Goal: Task Accomplishment & Management: Manage account settings

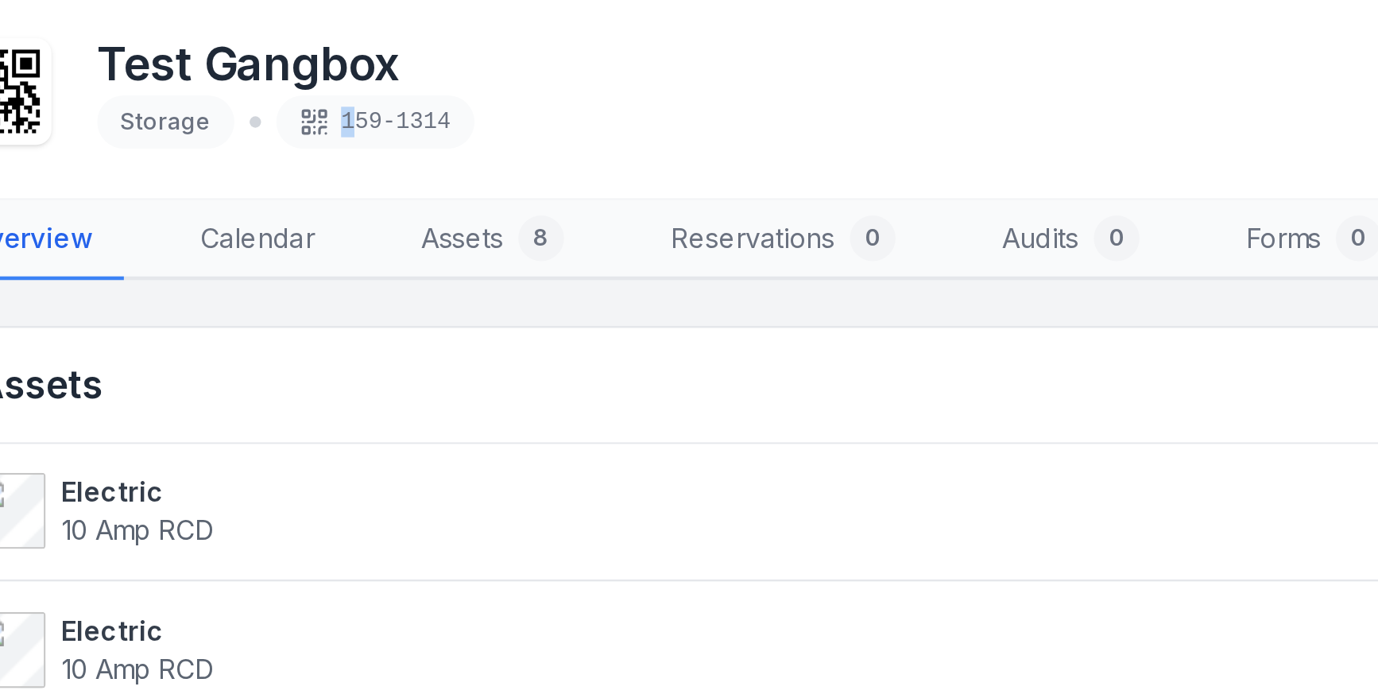
drag, startPoint x: 405, startPoint y: 54, endPoint x: 450, endPoint y: 54, distance: 45.3
click at [450, 54] on div "159-1314" at bounding box center [418, 51] width 83 height 22
click at [495, 48] on div "Test Gangbox Storage 159-1314" at bounding box center [725, 38] width 980 height 51
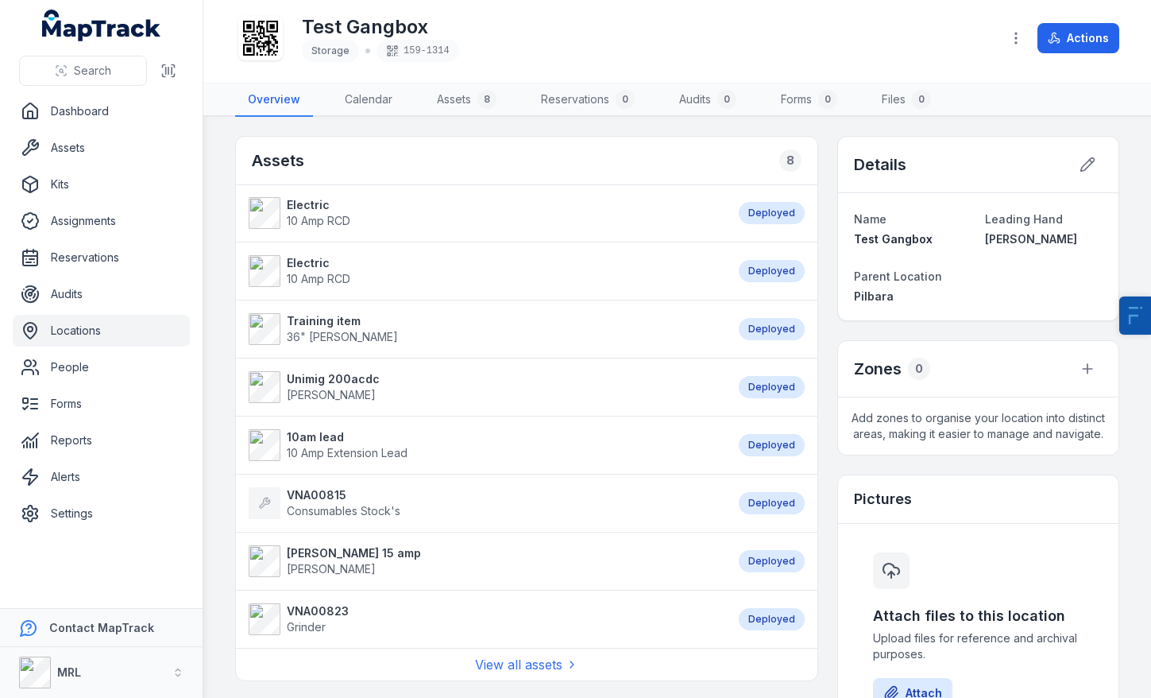
click at [857, 25] on div "Test Gangbox Storage 159-1314" at bounding box center [611, 38] width 753 height 51
click at [829, 41] on div "Test Gangbox Storage 159-1314" at bounding box center [611, 38] width 753 height 51
click at [788, 171] on div "8" at bounding box center [790, 160] width 22 height 22
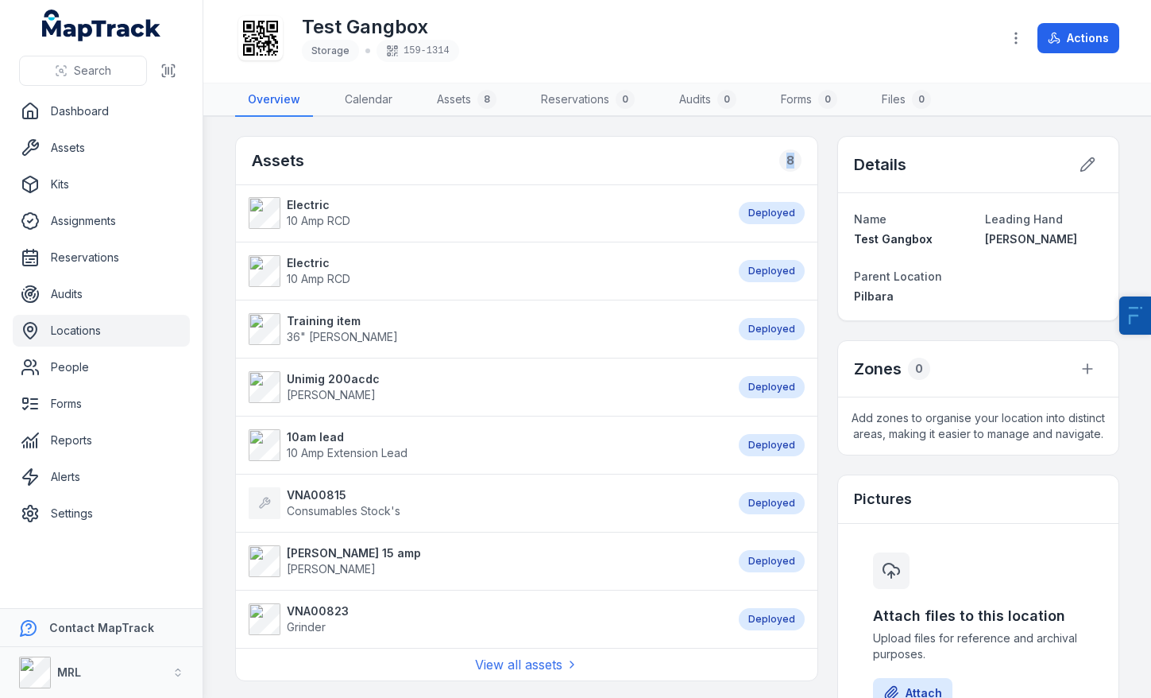
click at [698, 17] on div "Test Gangbox Storage 159-1314" at bounding box center [611, 38] width 753 height 51
click at [1085, 42] on button "Actions" at bounding box center [1079, 38] width 82 height 30
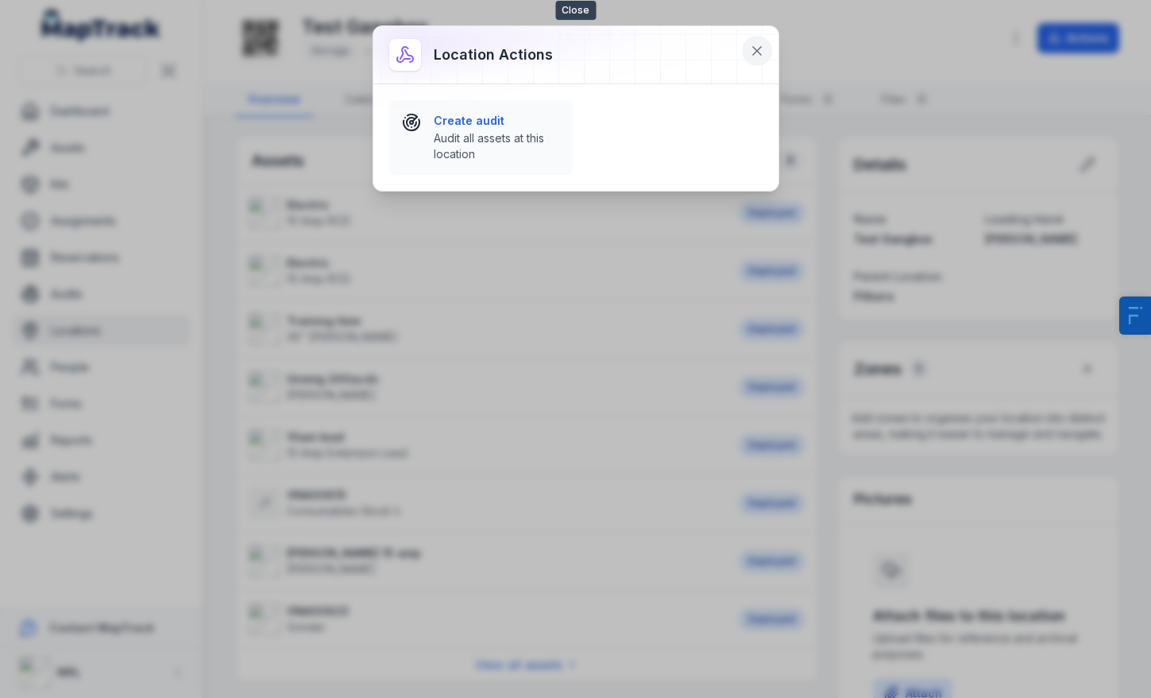
click at [763, 59] on button at bounding box center [757, 51] width 30 height 30
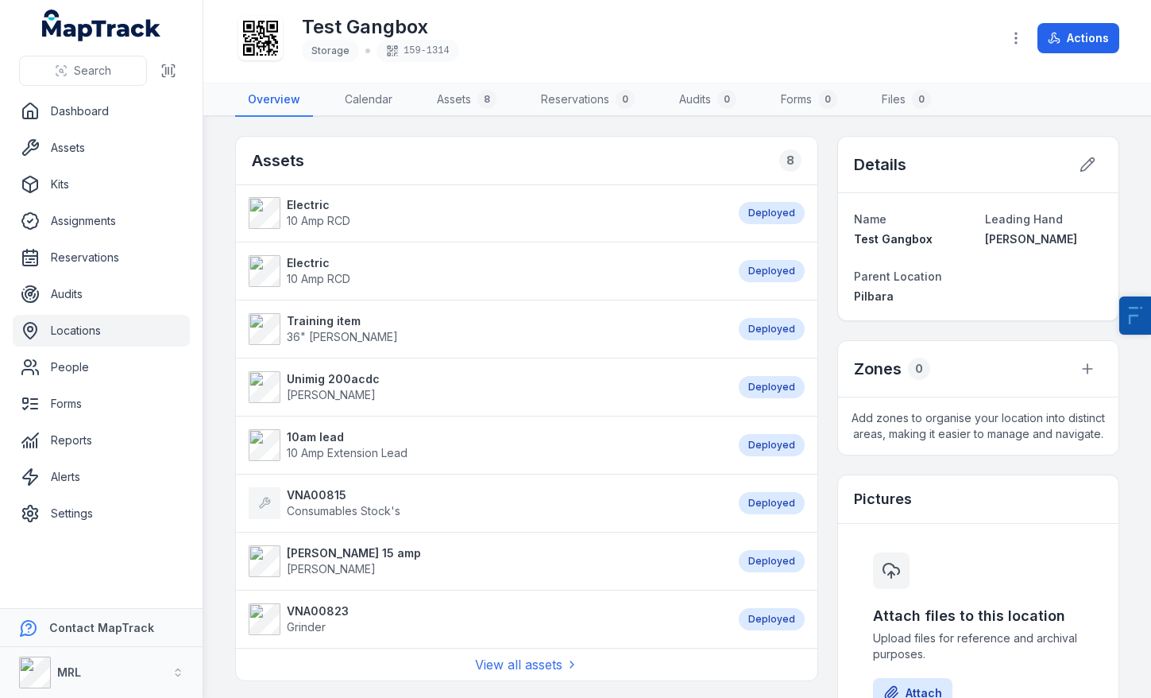
click at [307, 199] on strong "Electric" at bounding box center [319, 205] width 64 height 16
click at [306, 265] on strong "Electric" at bounding box center [319, 263] width 64 height 16
click at [321, 330] on span "36" Stilson" at bounding box center [342, 337] width 111 height 14
click at [326, 378] on strong "Unimig 200acdc" at bounding box center [333, 379] width 93 height 16
click at [326, 436] on strong "10am lead" at bounding box center [347, 437] width 121 height 16
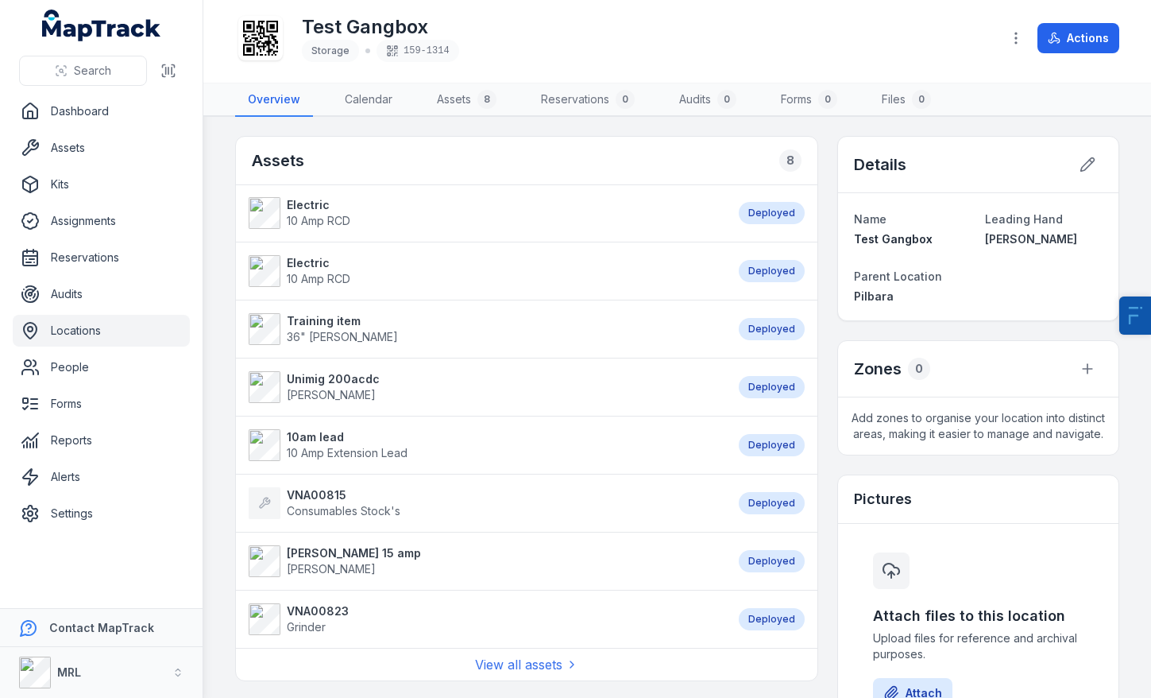
click at [313, 558] on strong "[PERSON_NAME] 15 amp" at bounding box center [354, 553] width 134 height 16
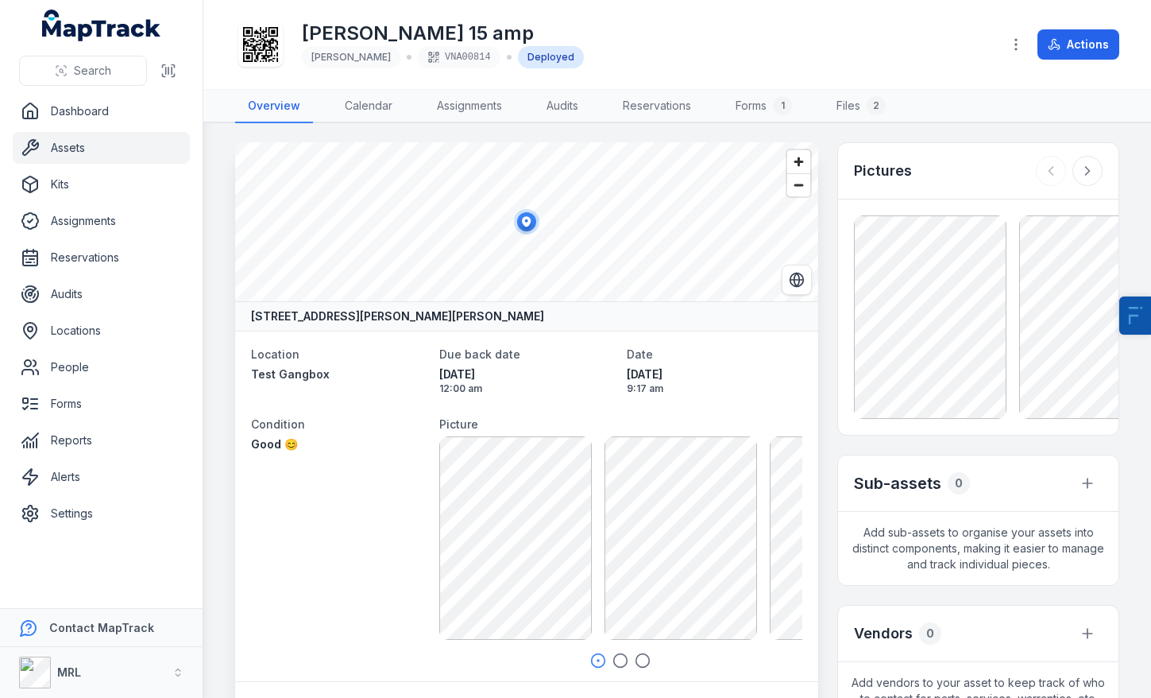
click at [266, 53] on icon at bounding box center [260, 44] width 35 height 35
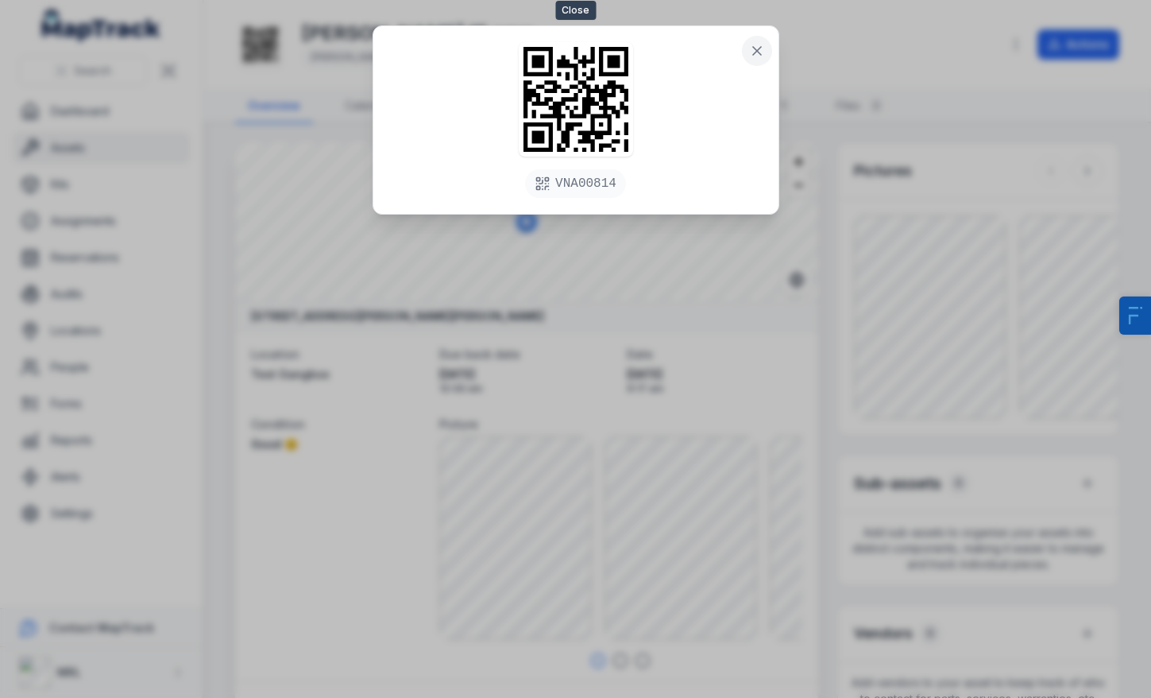
click at [764, 44] on button at bounding box center [757, 51] width 30 height 30
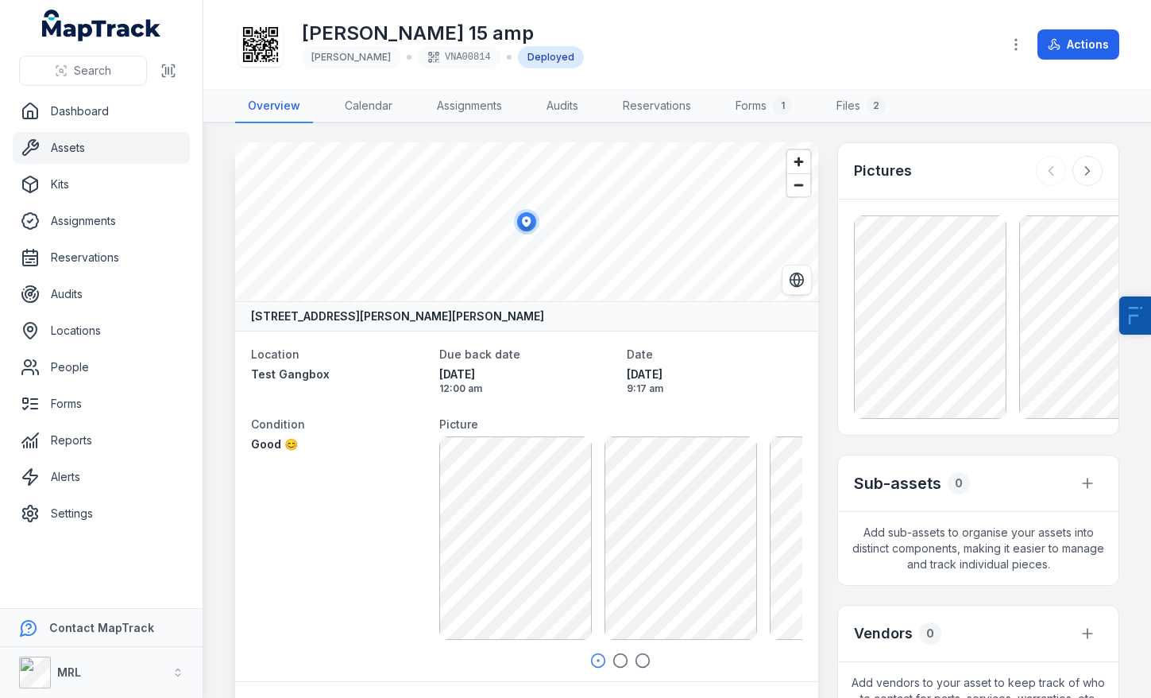
click at [106, 149] on link "Assets" at bounding box center [101, 148] width 177 height 32
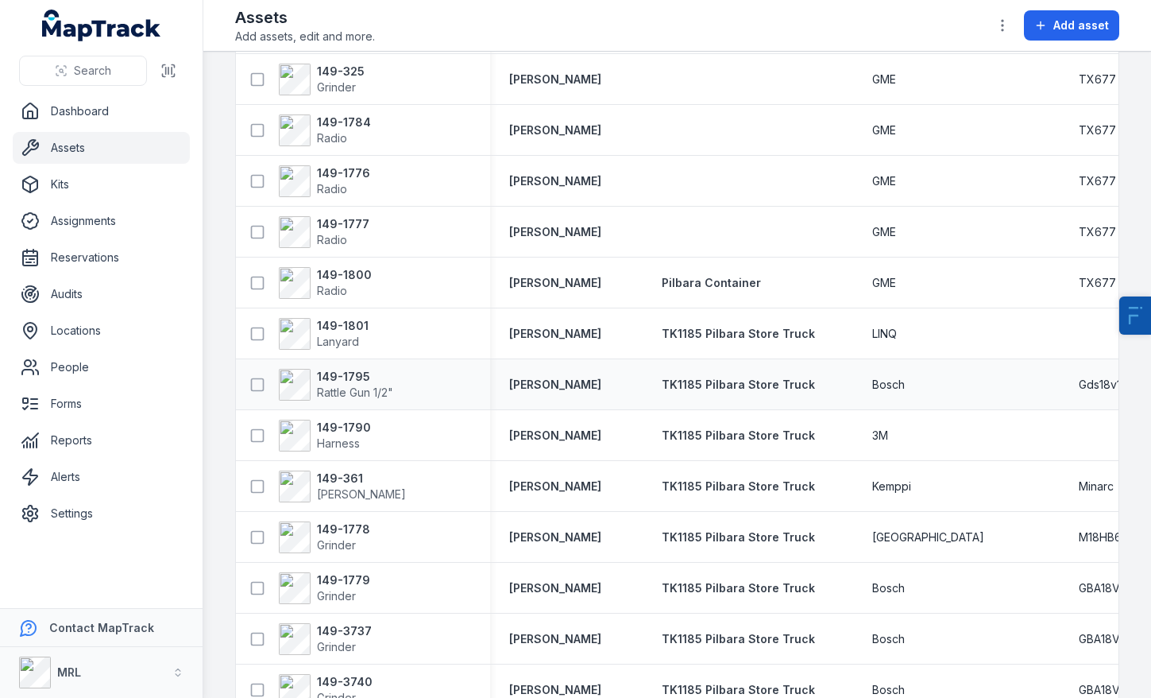
scroll to position [922, 0]
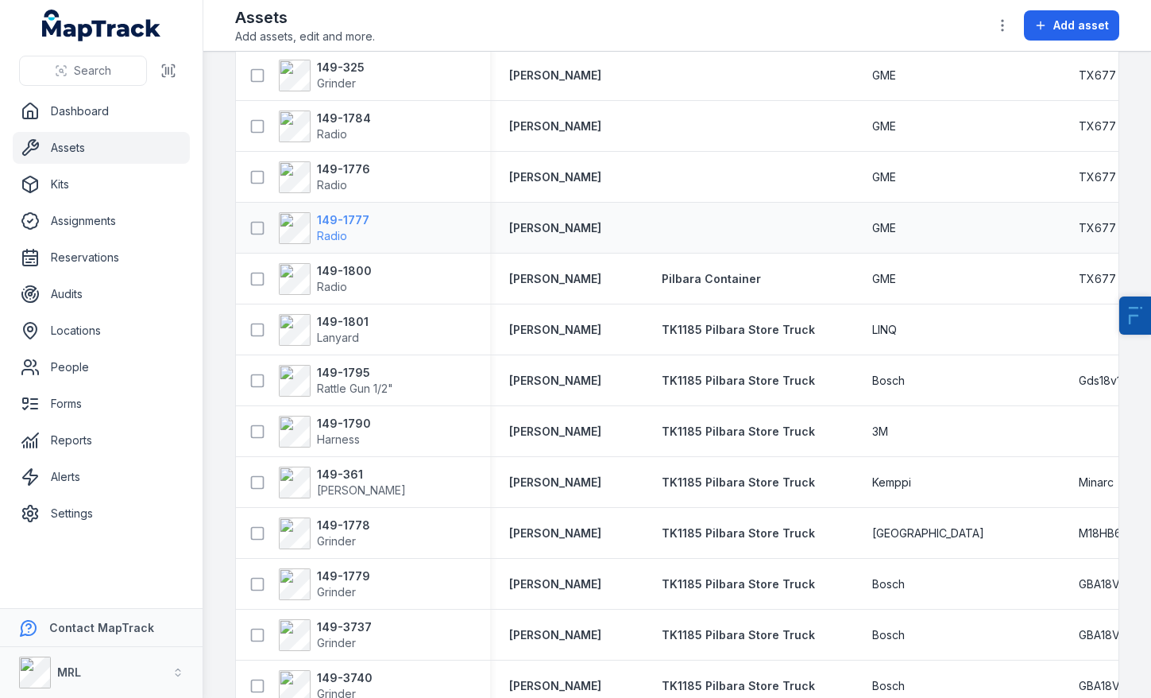
click at [324, 229] on span "Radio" at bounding box center [332, 236] width 30 height 14
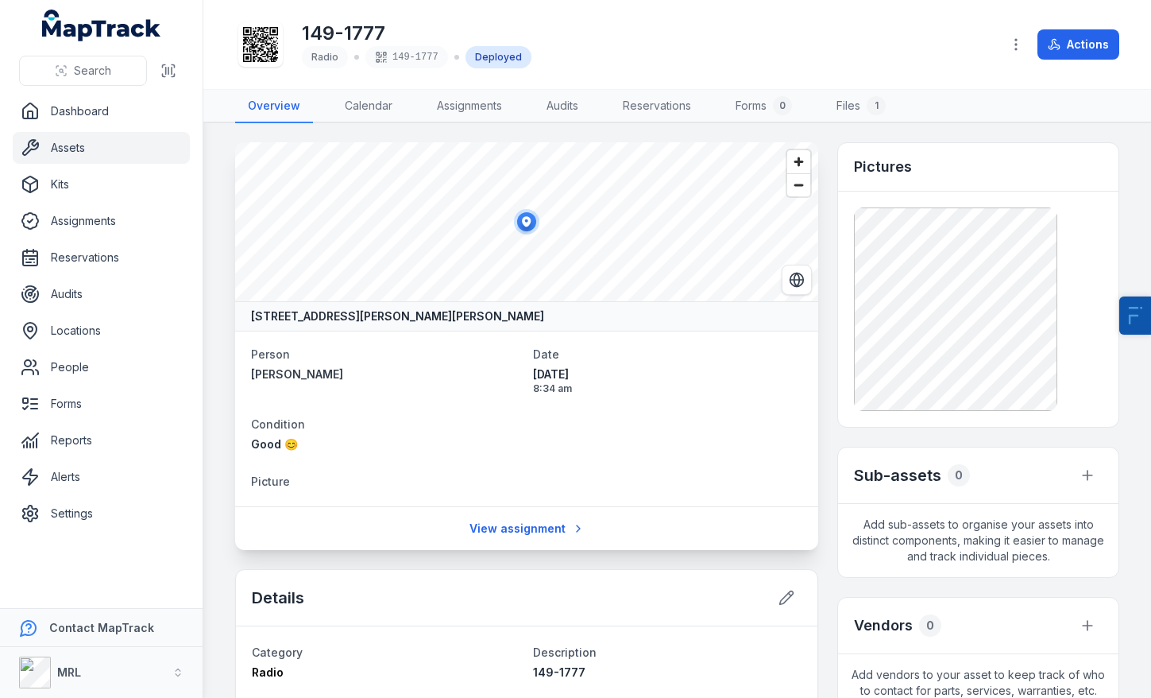
click at [272, 61] on icon at bounding box center [260, 44] width 35 height 35
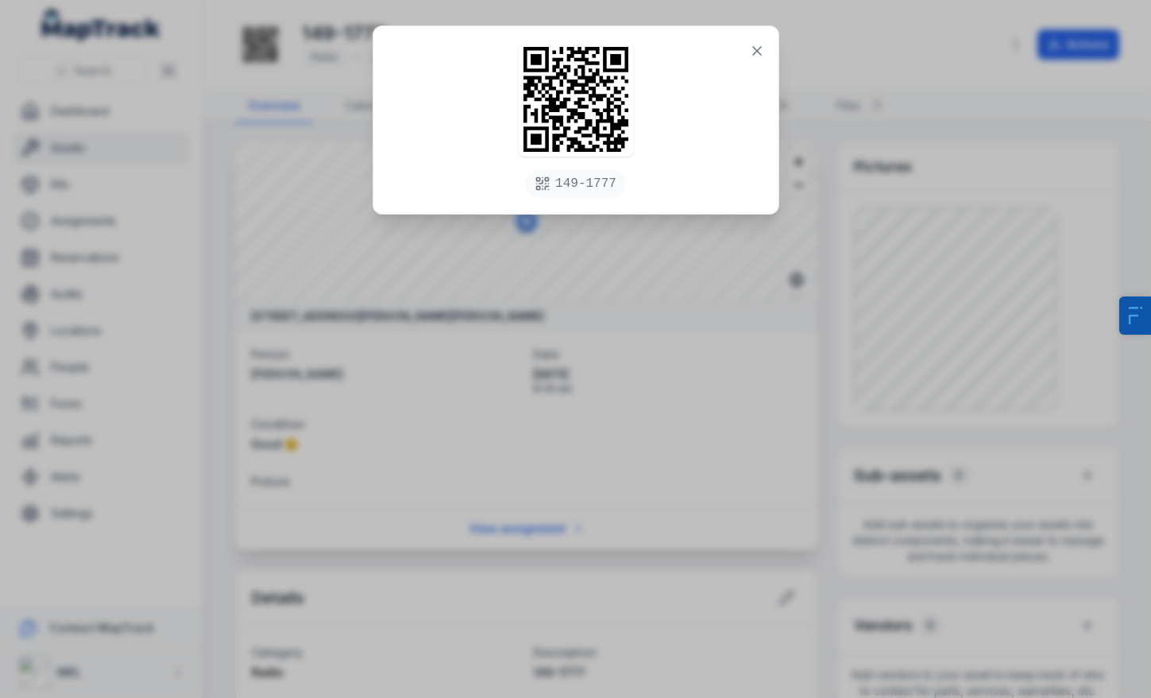
click at [220, 202] on div "149-1777" at bounding box center [575, 349] width 1151 height 698
click at [126, 246] on div "149-1777" at bounding box center [575, 349] width 1151 height 698
click at [761, 58] on icon at bounding box center [757, 51] width 16 height 16
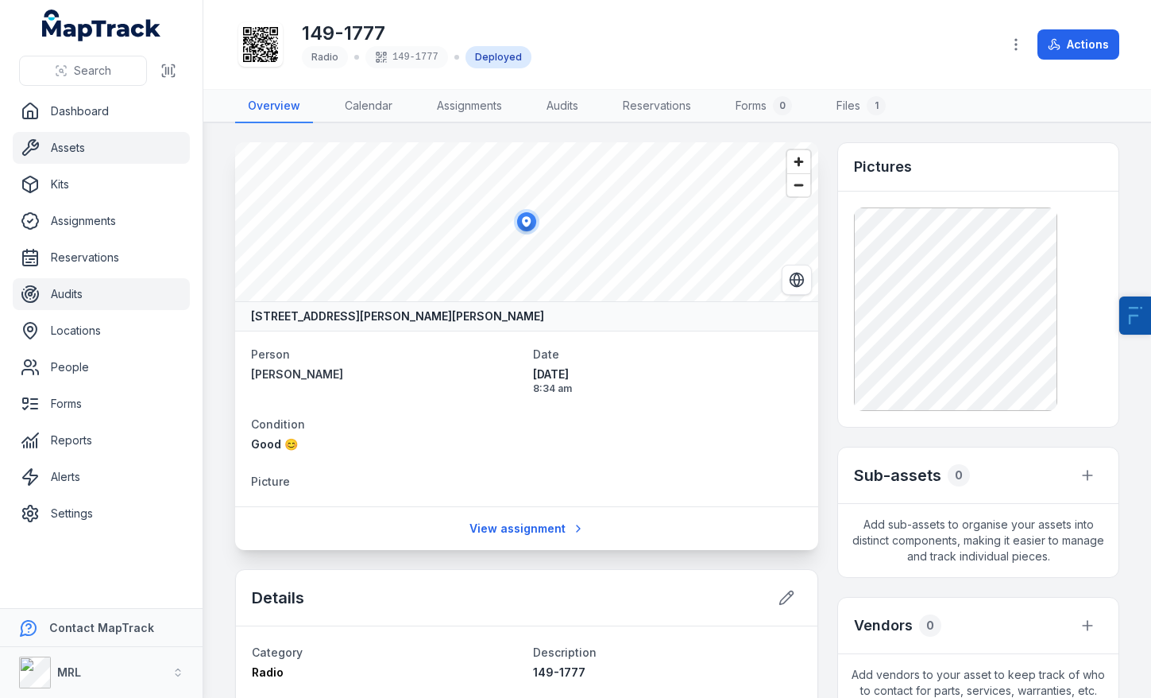
click at [71, 289] on link "Audits" at bounding box center [101, 294] width 177 height 32
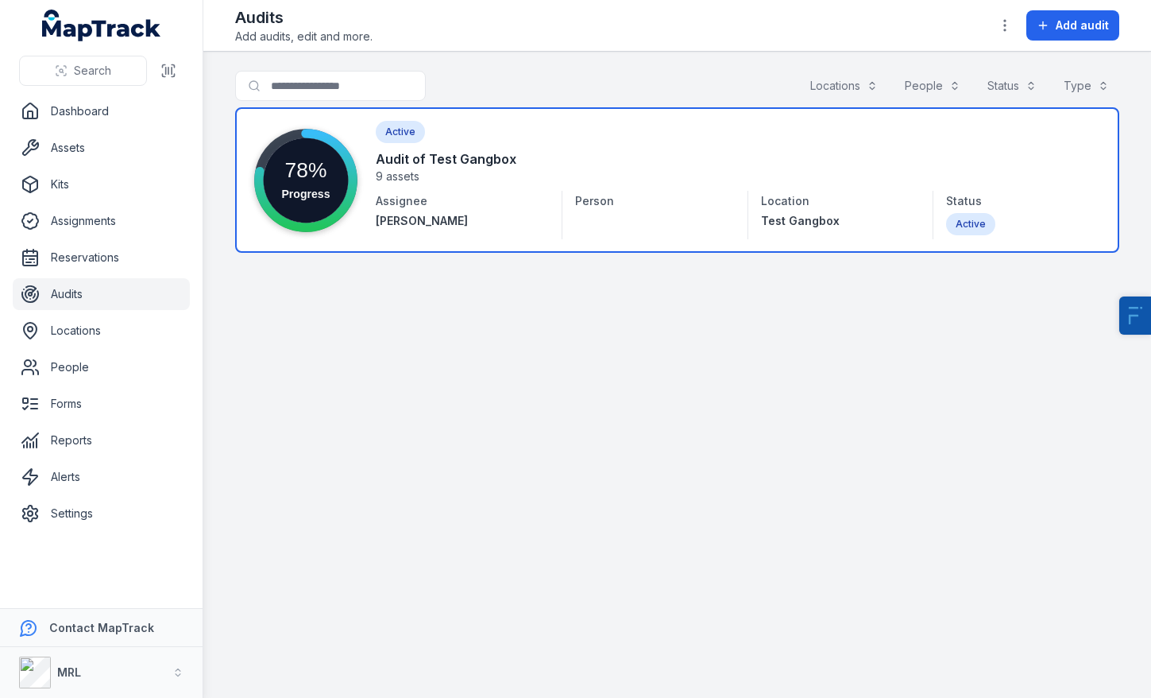
click at [506, 172] on link at bounding box center [677, 179] width 884 height 145
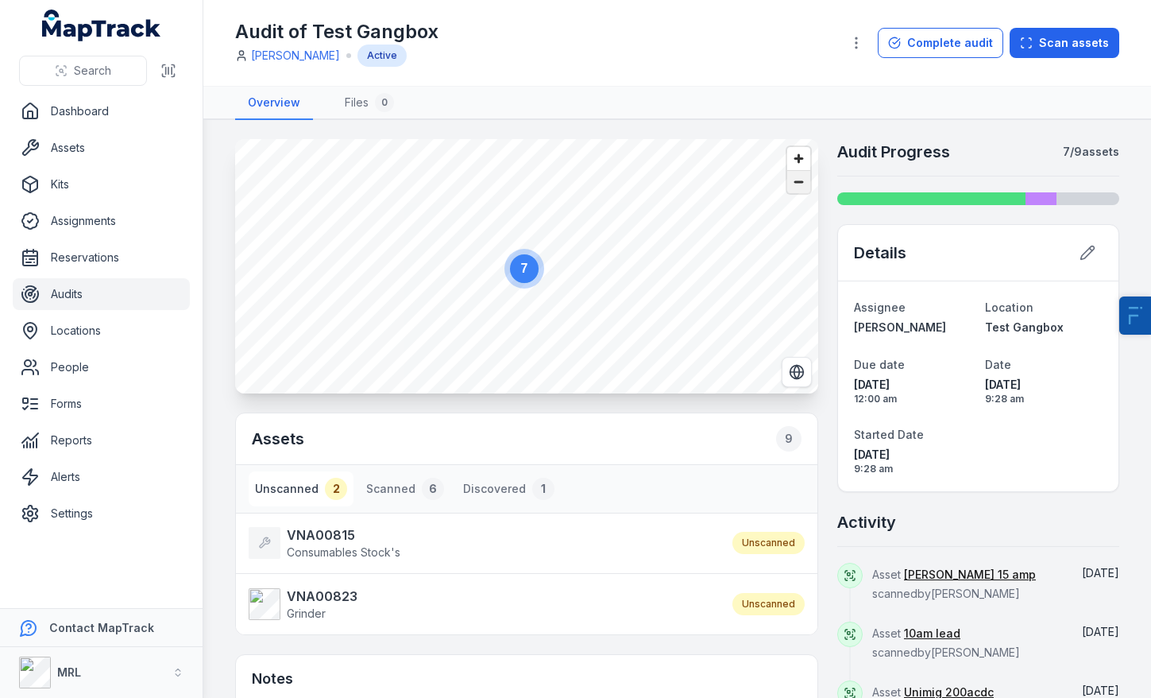
click at [790, 181] on span "Zoom out" at bounding box center [798, 182] width 23 height 22
click at [800, 164] on span "Zoom in" at bounding box center [798, 158] width 23 height 23
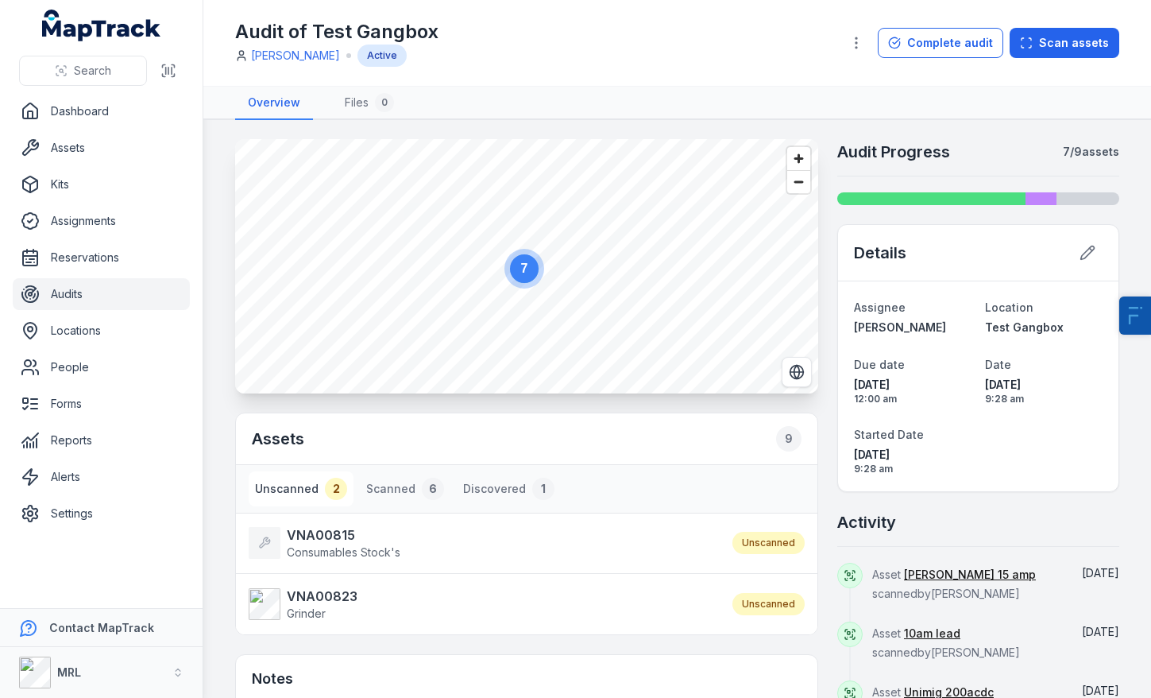
scroll to position [1, 0]
click at [801, 381] on button "Switch to Satellite View" at bounding box center [797, 371] width 30 height 30
click at [801, 381] on button "Switch to Map View" at bounding box center [797, 371] width 30 height 30
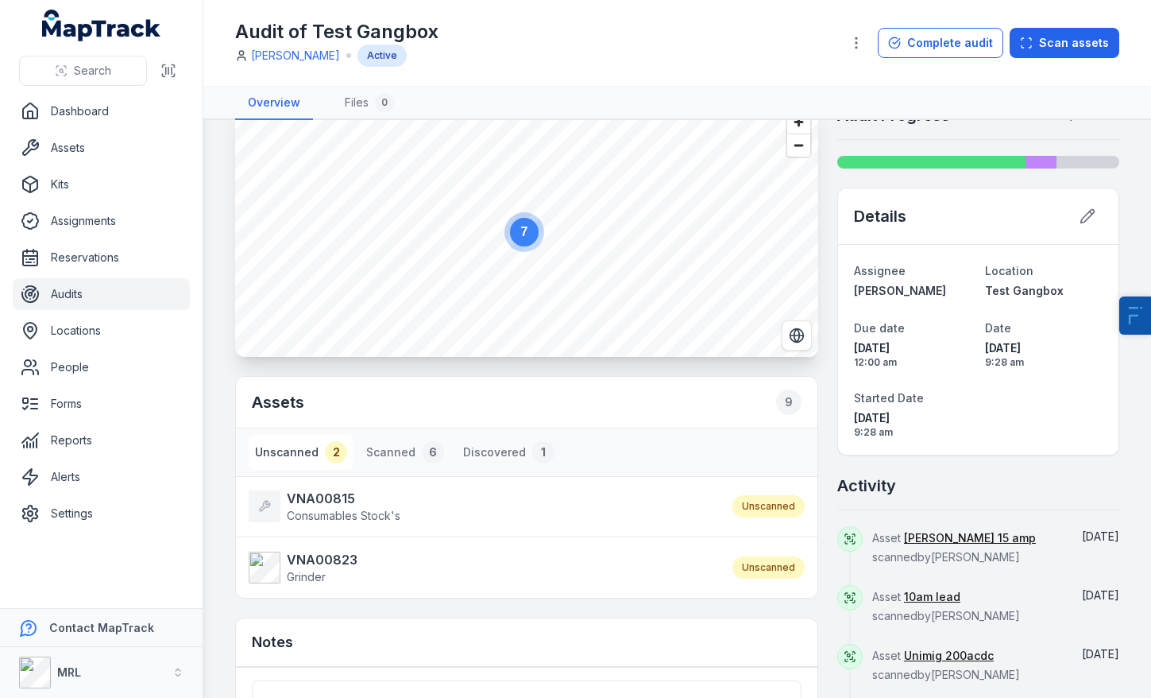
scroll to position [0, 0]
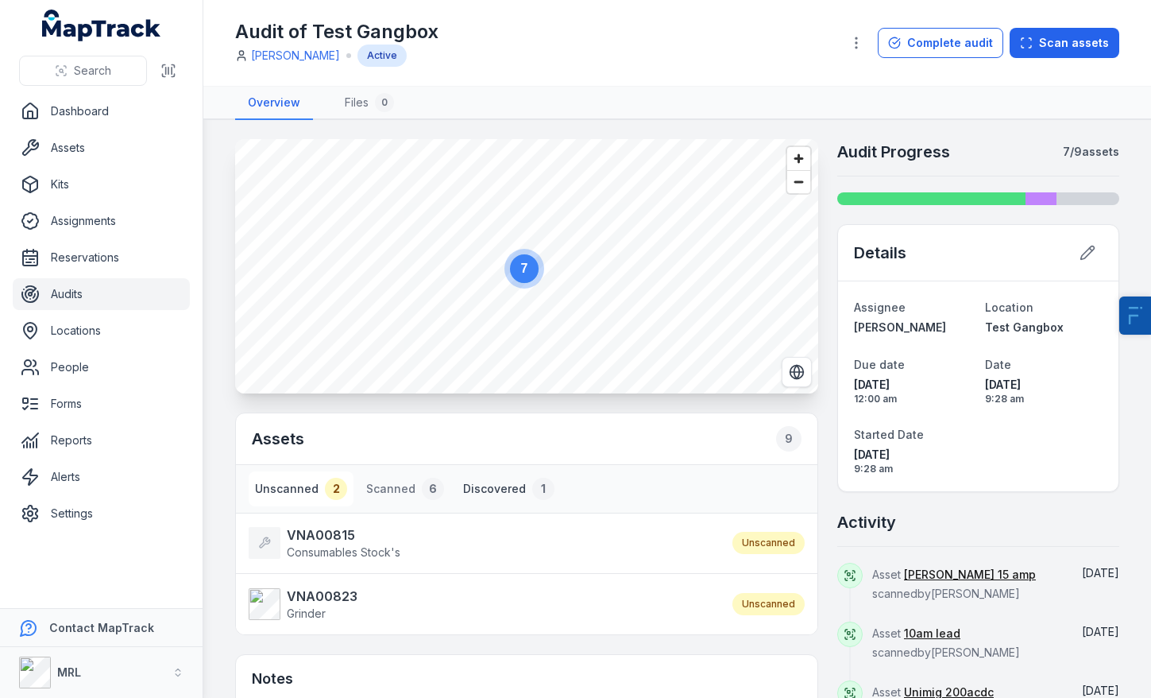
click at [496, 481] on button "Discovered 1" at bounding box center [509, 488] width 104 height 35
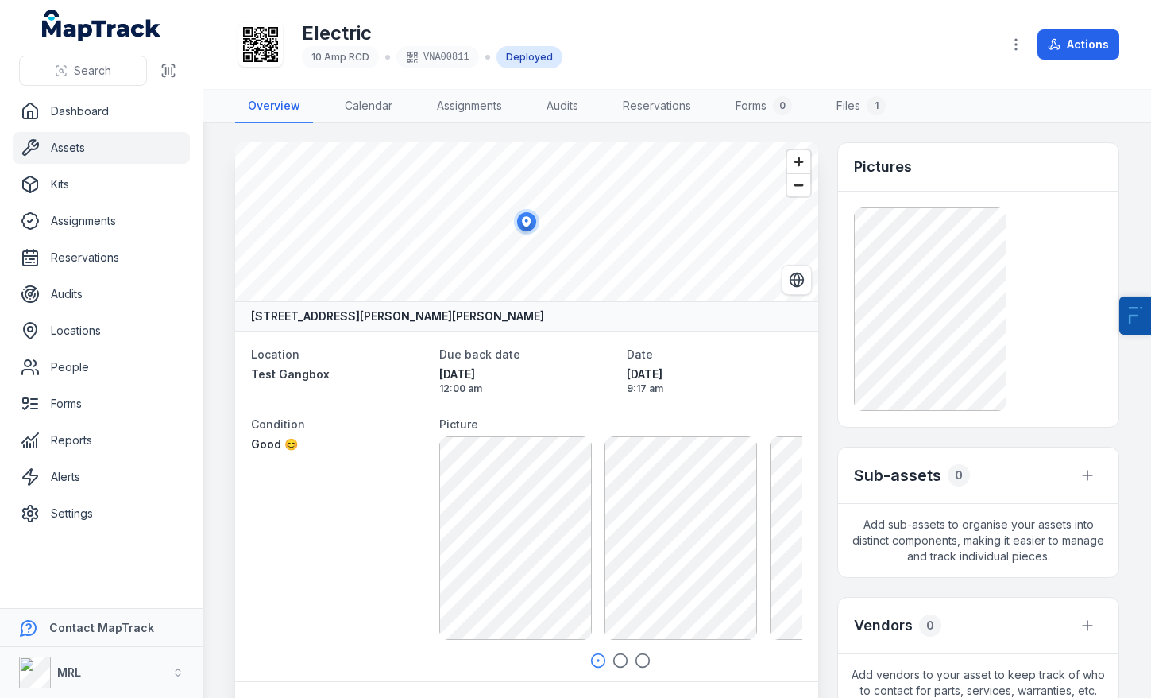
click at [243, 33] on icon at bounding box center [260, 44] width 35 height 35
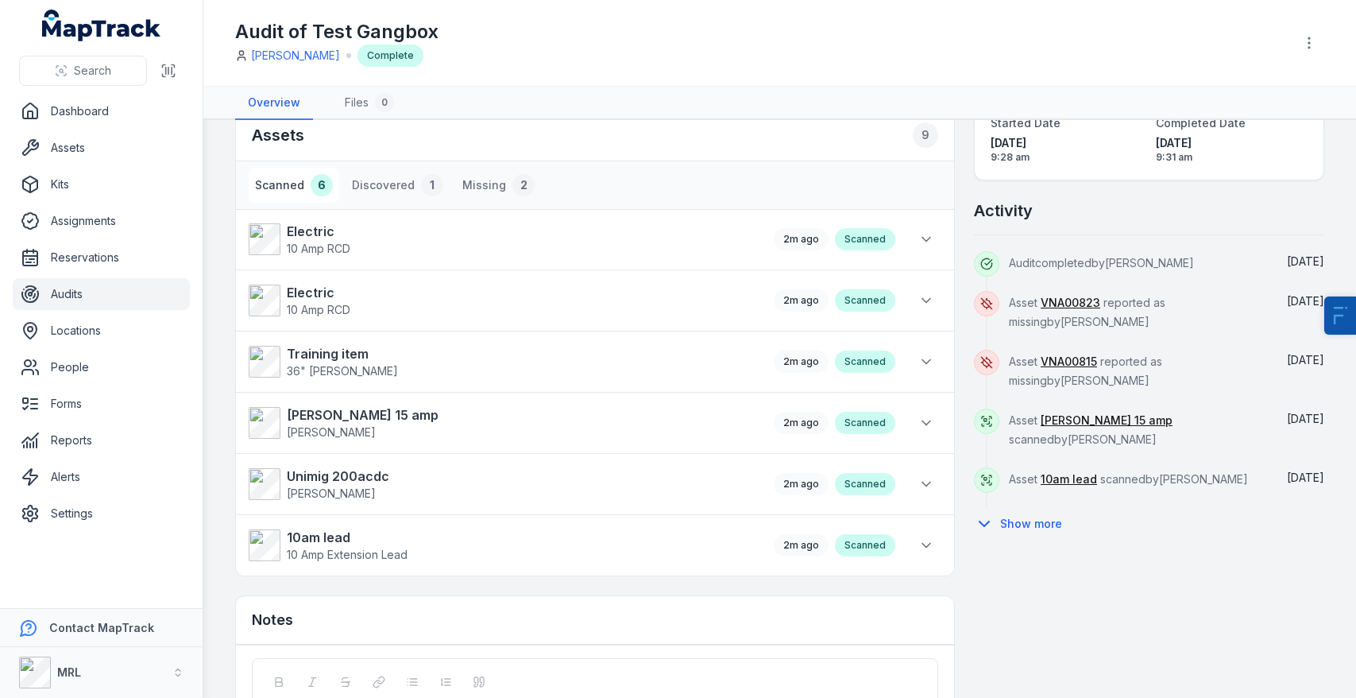
scroll to position [302, 0]
click at [481, 183] on button "Missing 2" at bounding box center [498, 186] width 85 height 35
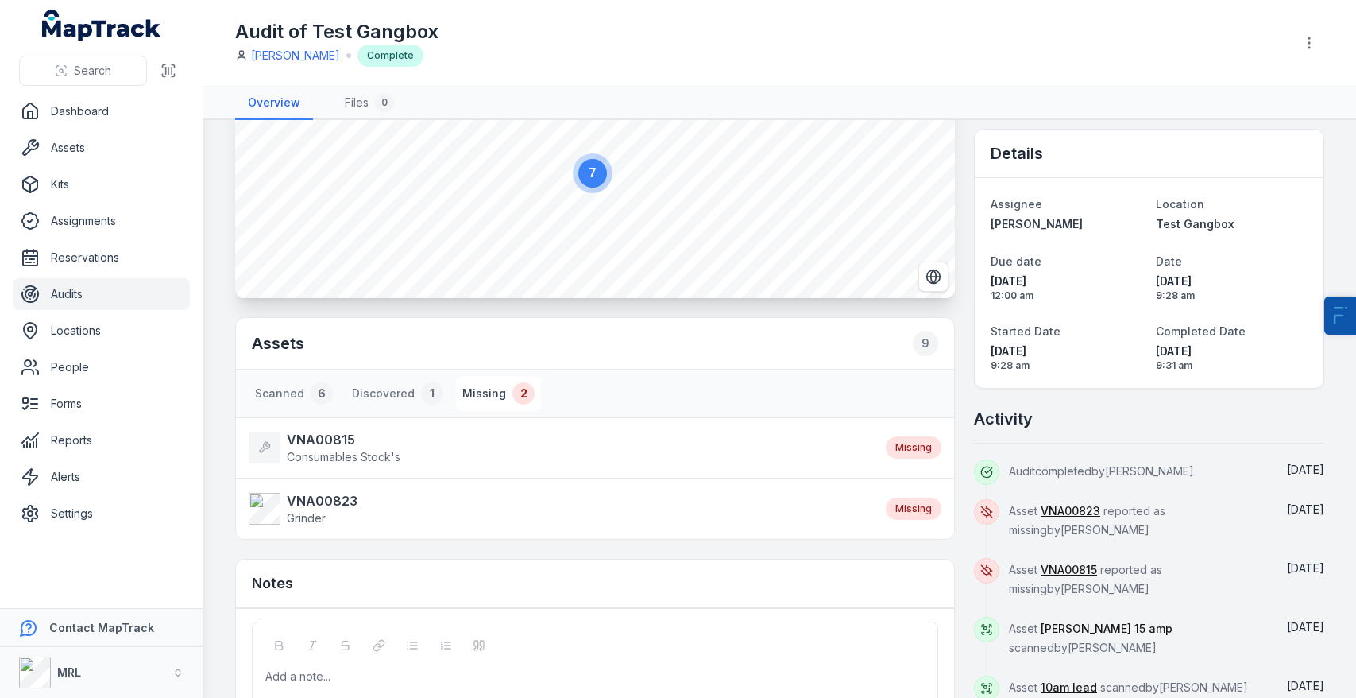
scroll to position [58, 0]
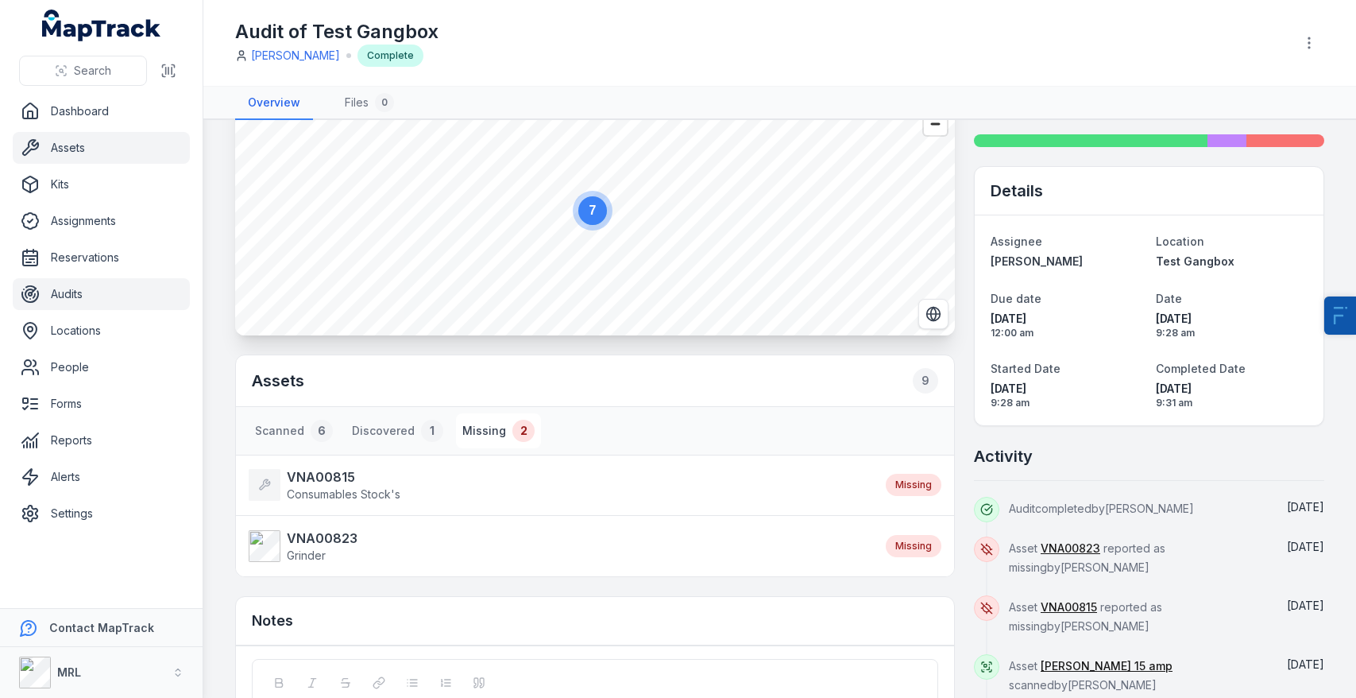
click at [77, 145] on link "Assets" at bounding box center [101, 148] width 177 height 32
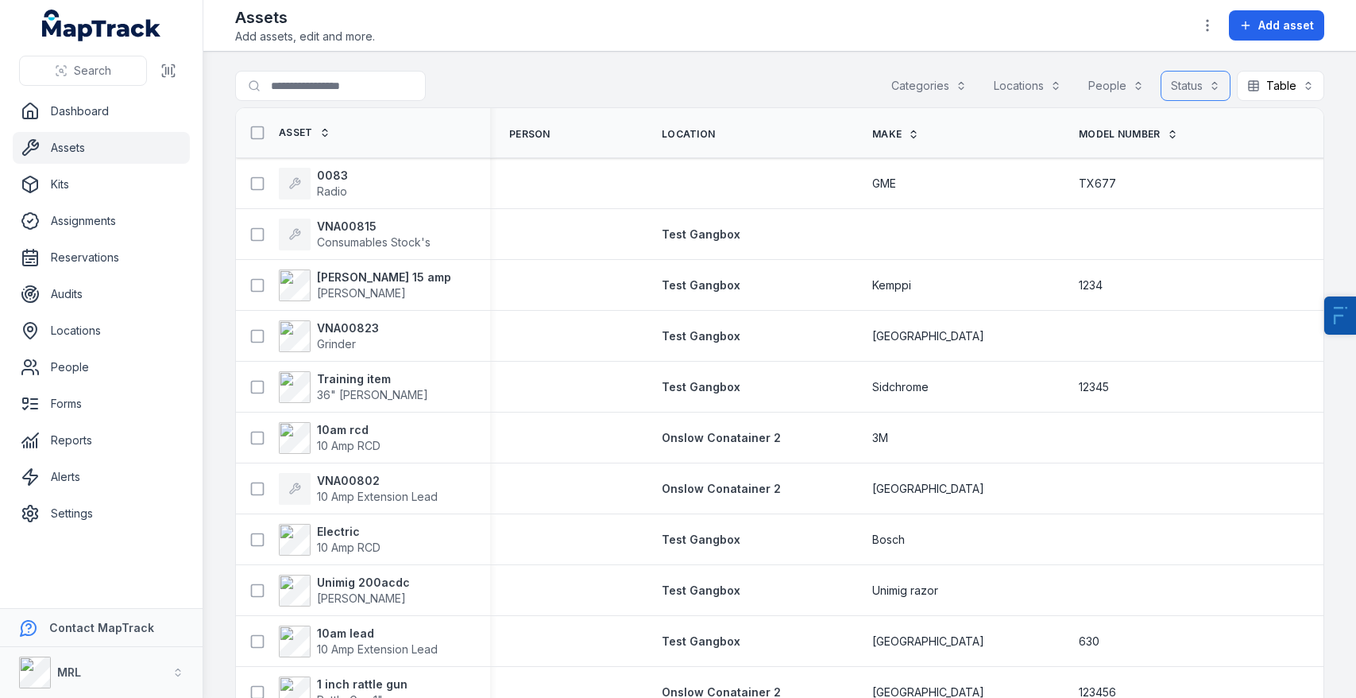
click at [1150, 86] on button "Status" at bounding box center [1196, 86] width 70 height 30
click at [1150, 180] on div "Missing" at bounding box center [1150, 186] width 132 height 16
click at [712, 84] on div "Search for assets Categories Locations People Status (1) ******* Table *****" at bounding box center [779, 89] width 1089 height 37
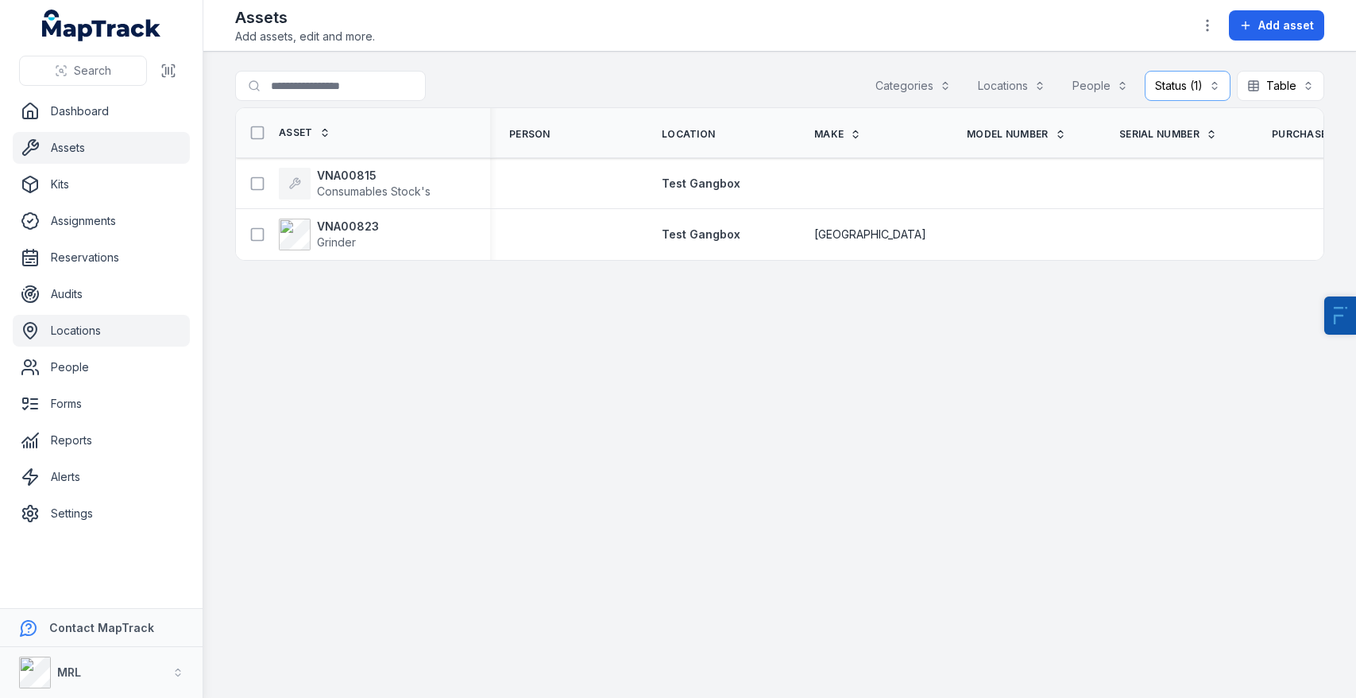
click at [81, 334] on link "Locations" at bounding box center [101, 331] width 177 height 32
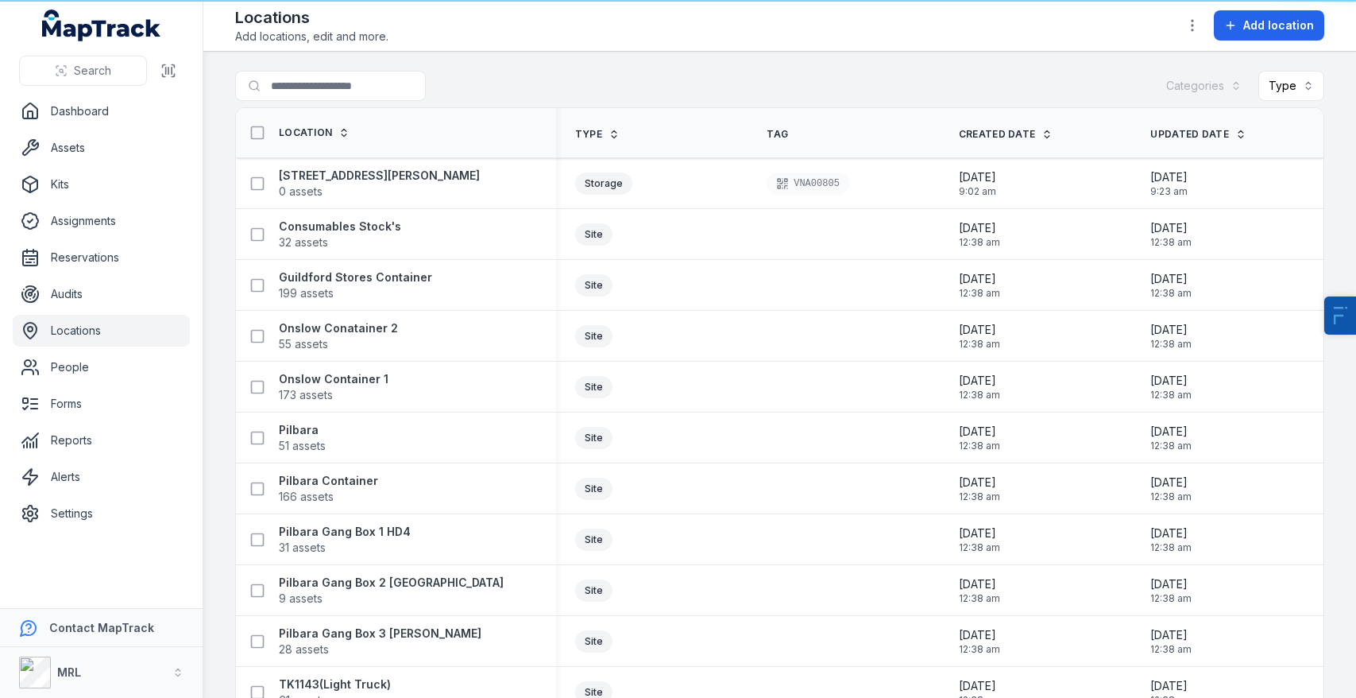
scroll to position [243, 0]
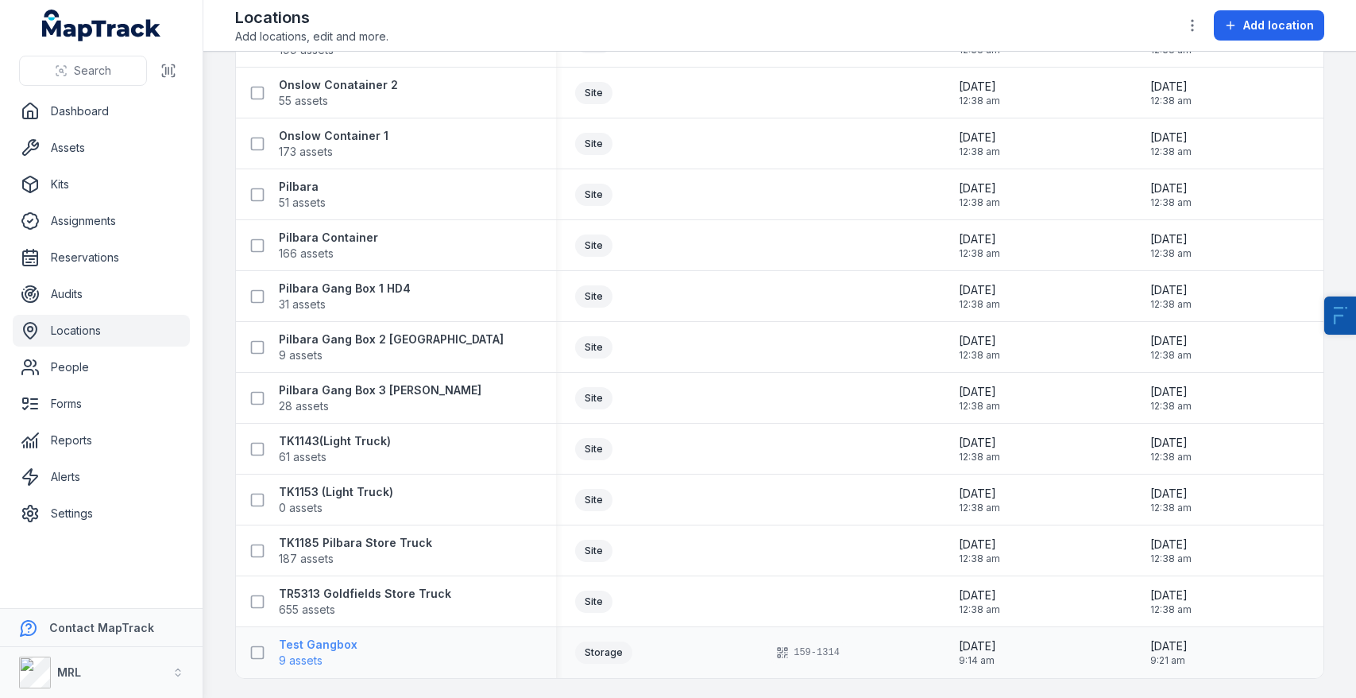
click at [338, 653] on span "9 assets" at bounding box center [318, 660] width 79 height 16
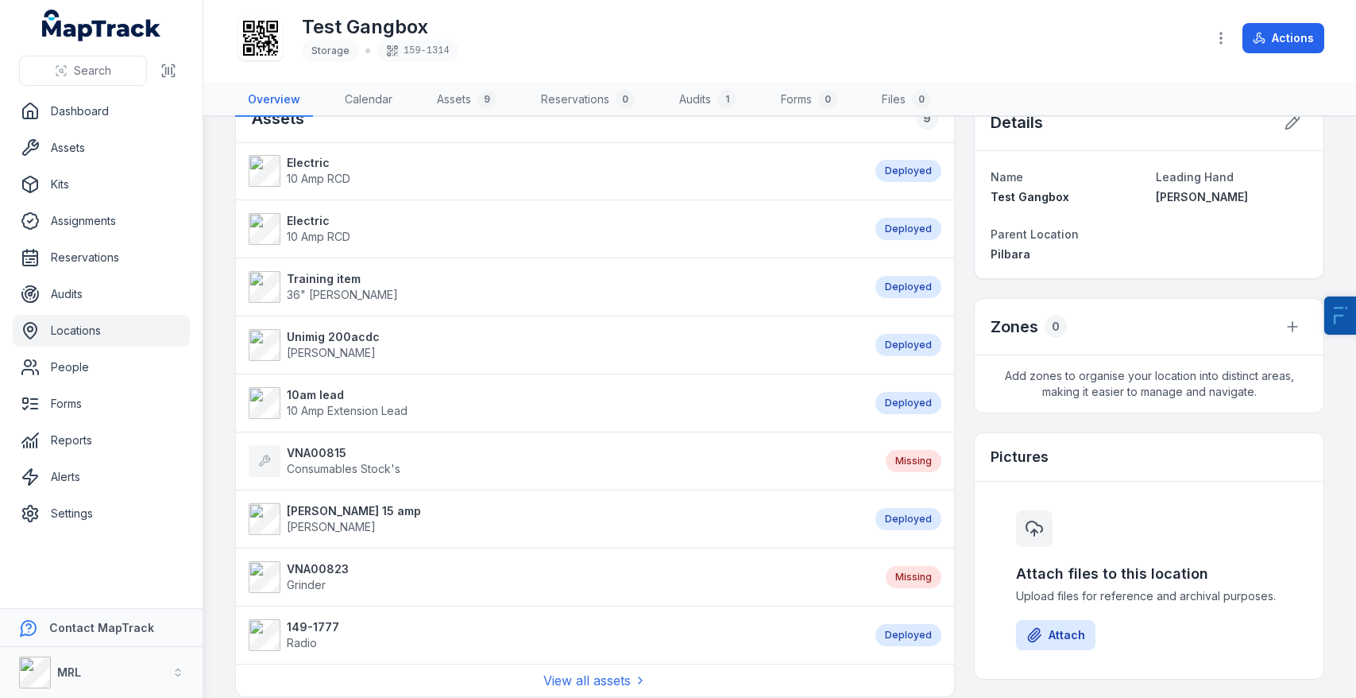
scroll to position [21, 0]
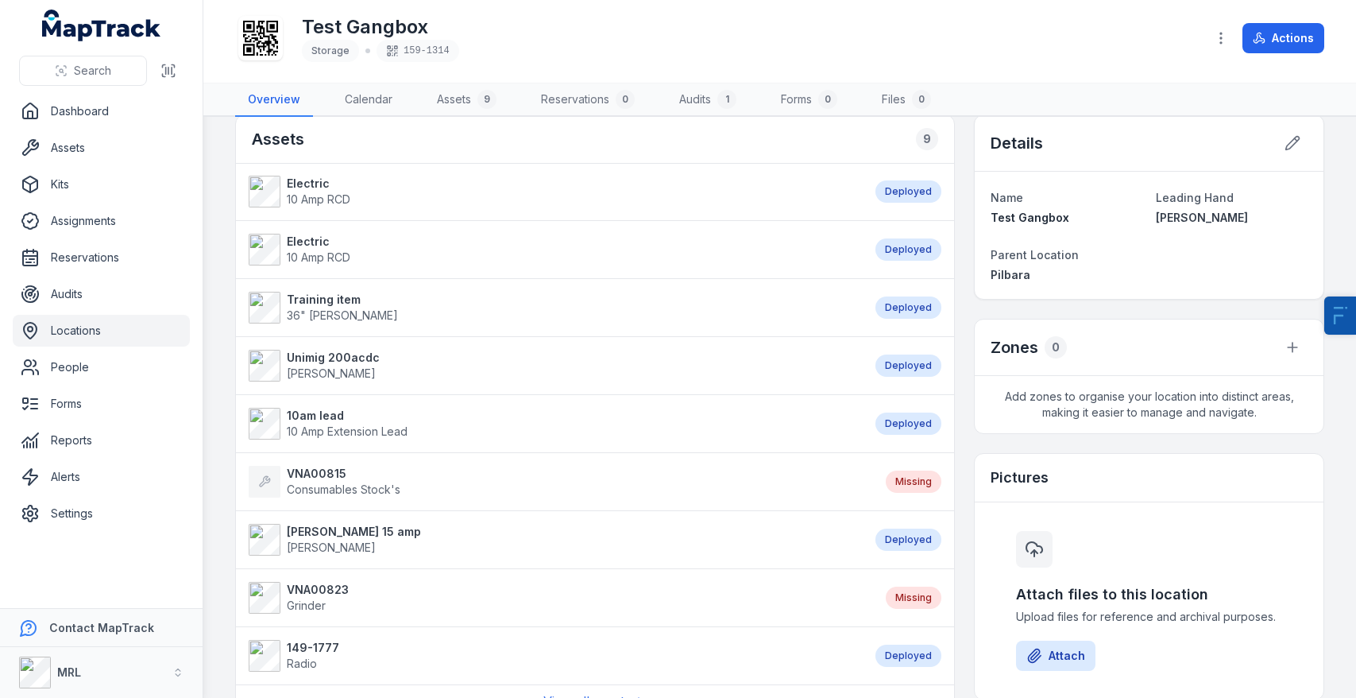
click at [321, 593] on strong "VNA00823" at bounding box center [318, 590] width 62 height 16
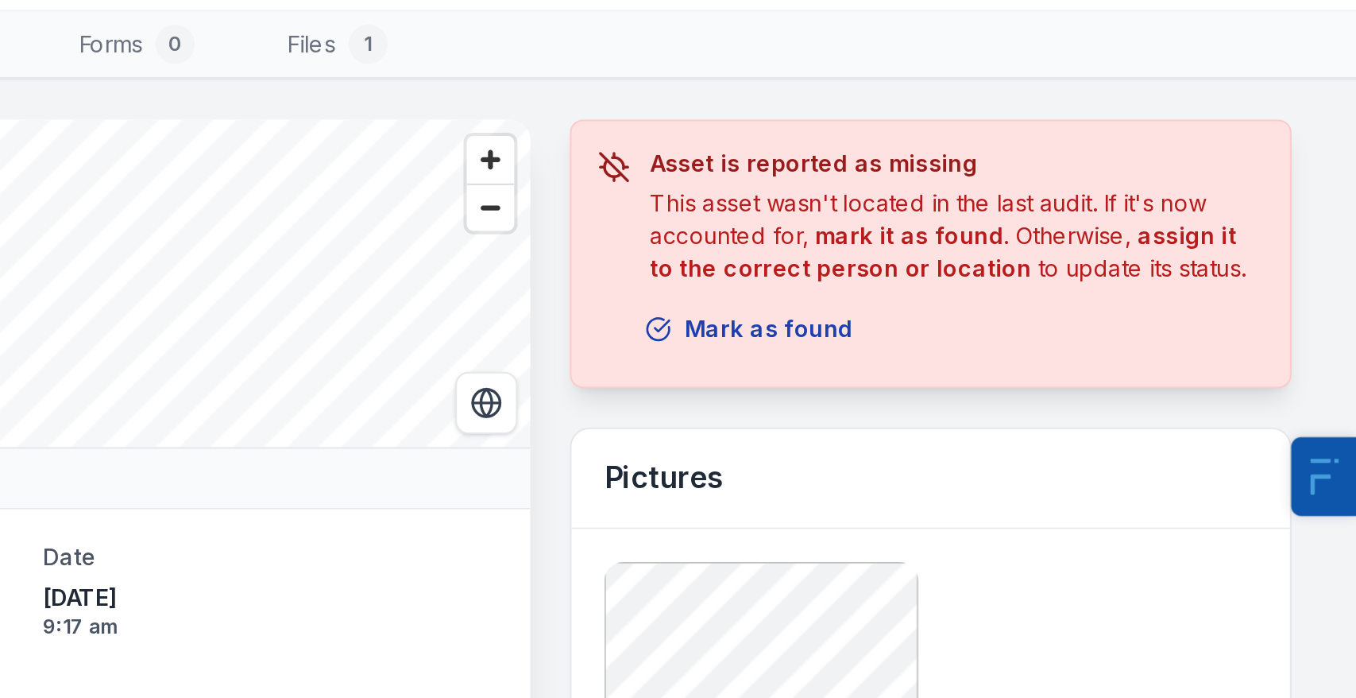
click at [1069, 248] on button "Mark as found" at bounding box center [1061, 244] width 122 height 30
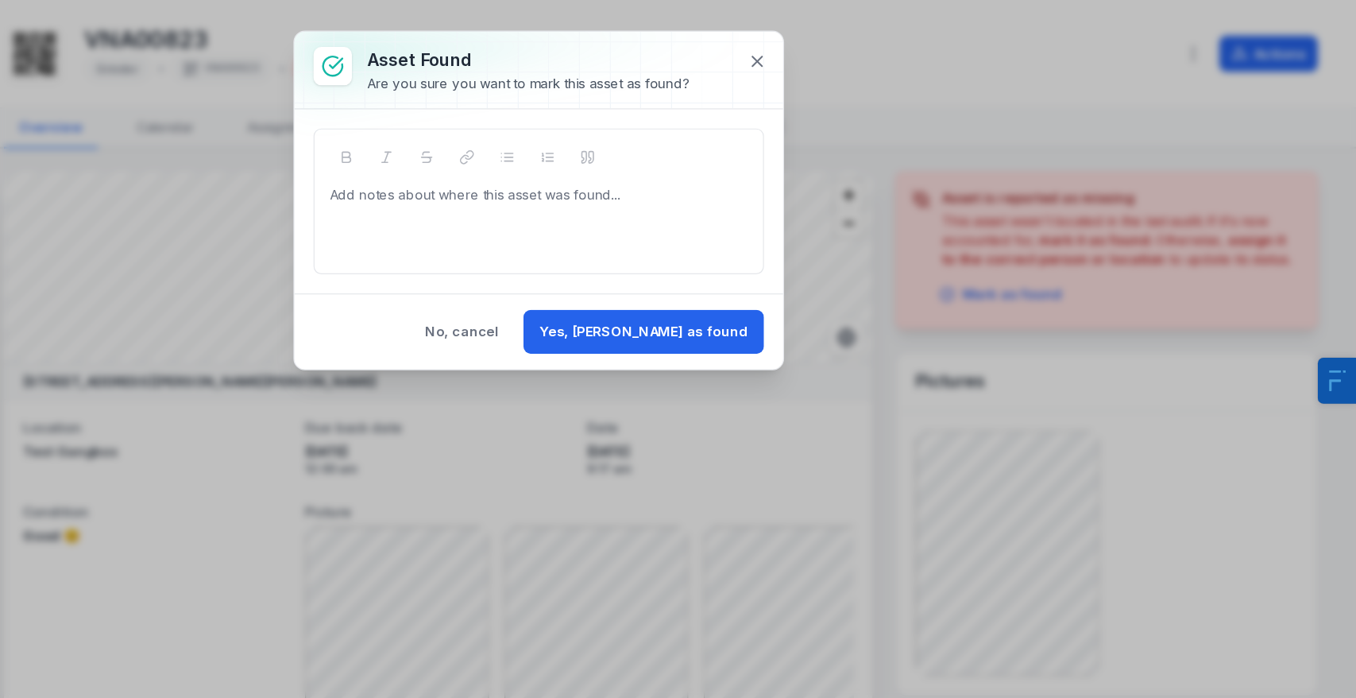
click at [626, 168] on div at bounding box center [679, 161] width 346 height 16
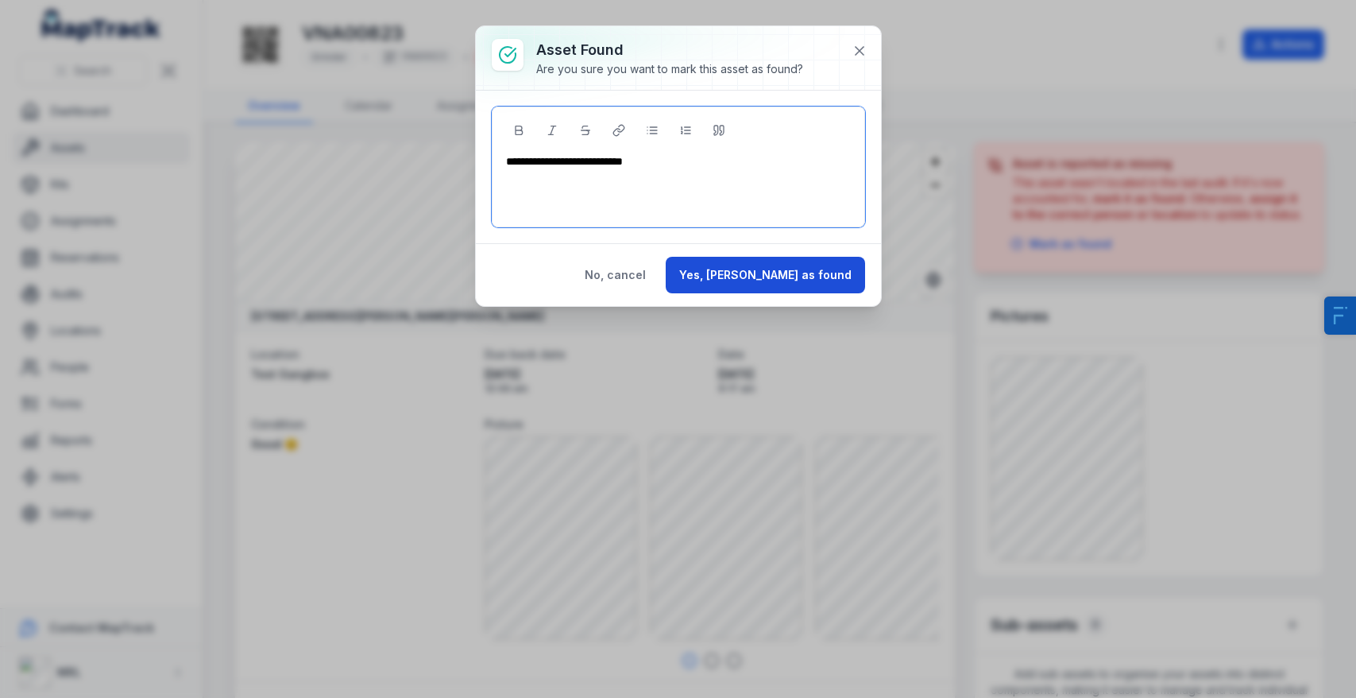
click at [821, 281] on button "Yes, [PERSON_NAME] as found" at bounding box center [765, 275] width 199 height 37
